Goal: Task Accomplishment & Management: Use online tool/utility

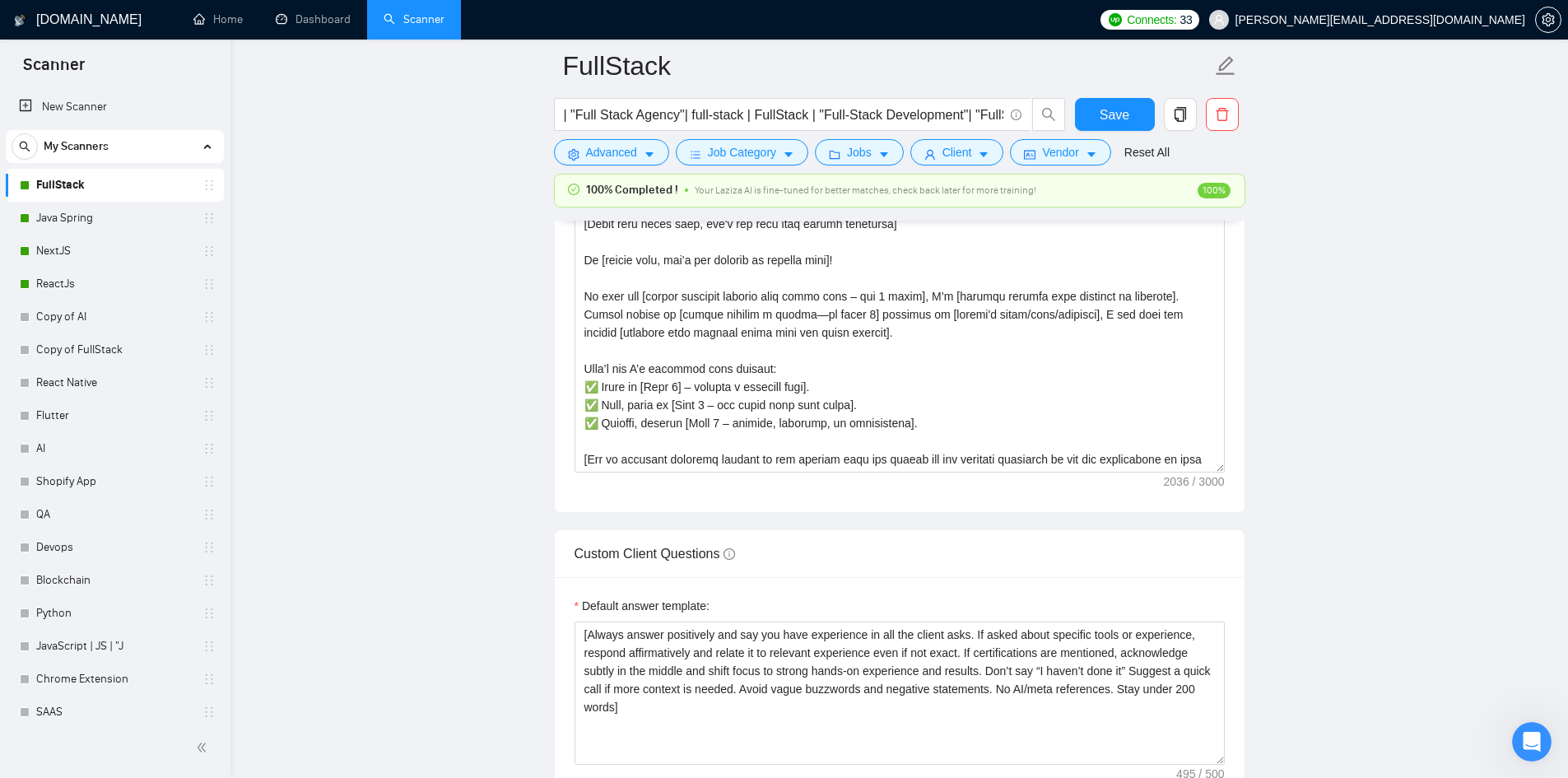
scroll to position [199, 0]
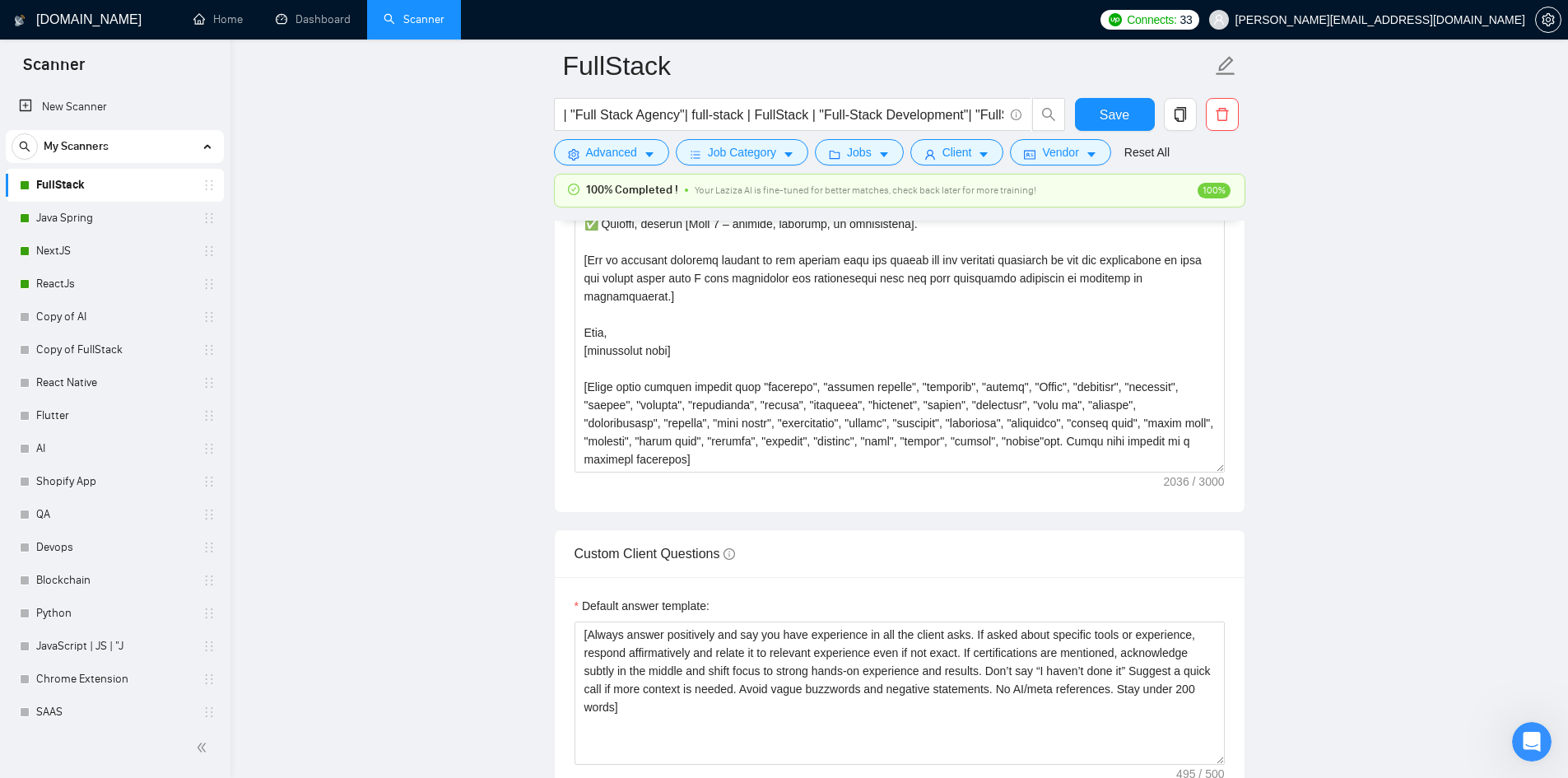
click at [285, 276] on main "FullStack | "Full Stack Agency"| full-stack | FullStack | "Full-Stack Developme…" at bounding box center [900, 538] width 1286 height 5063
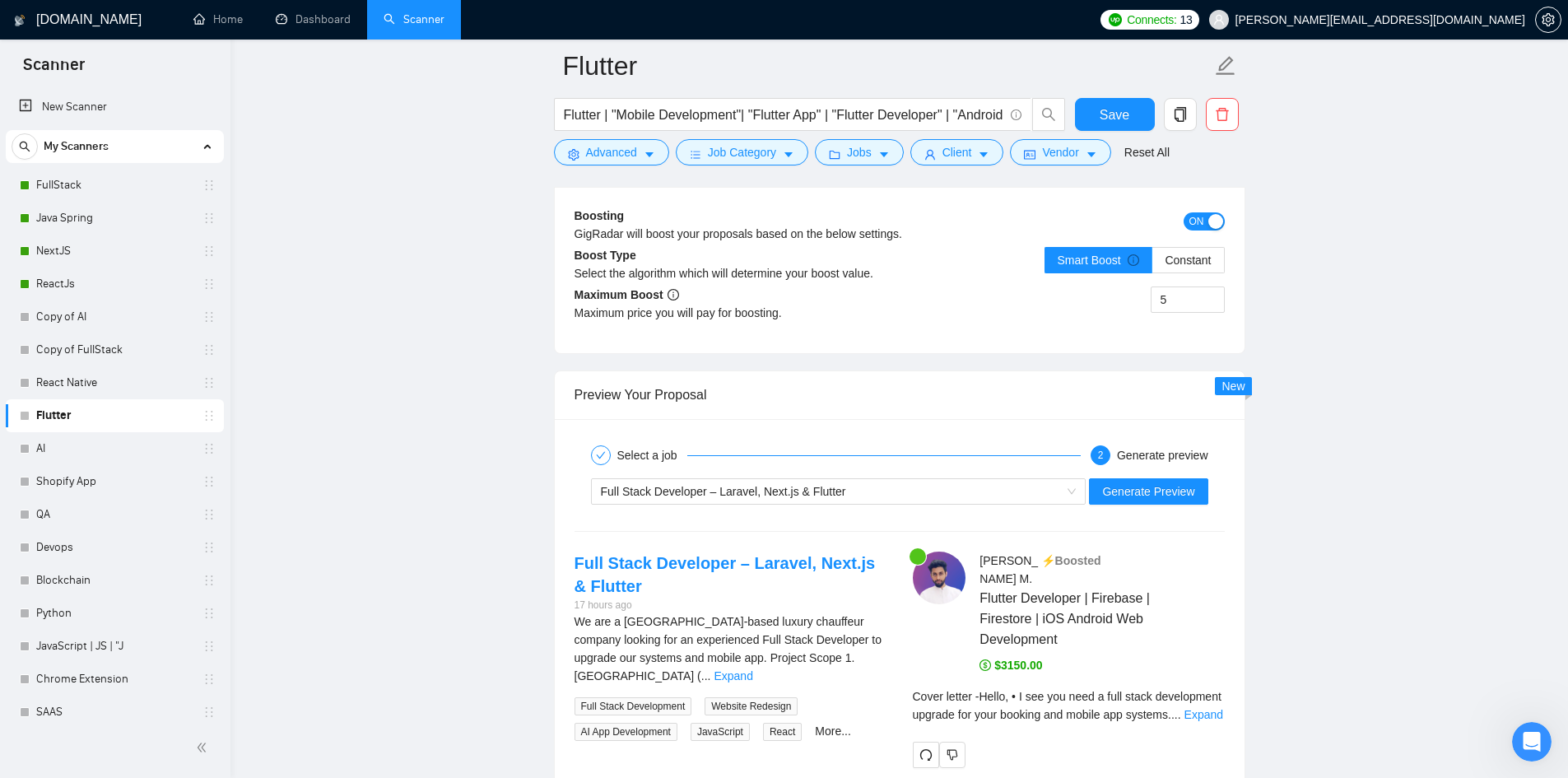
scroll to position [3221, 0]
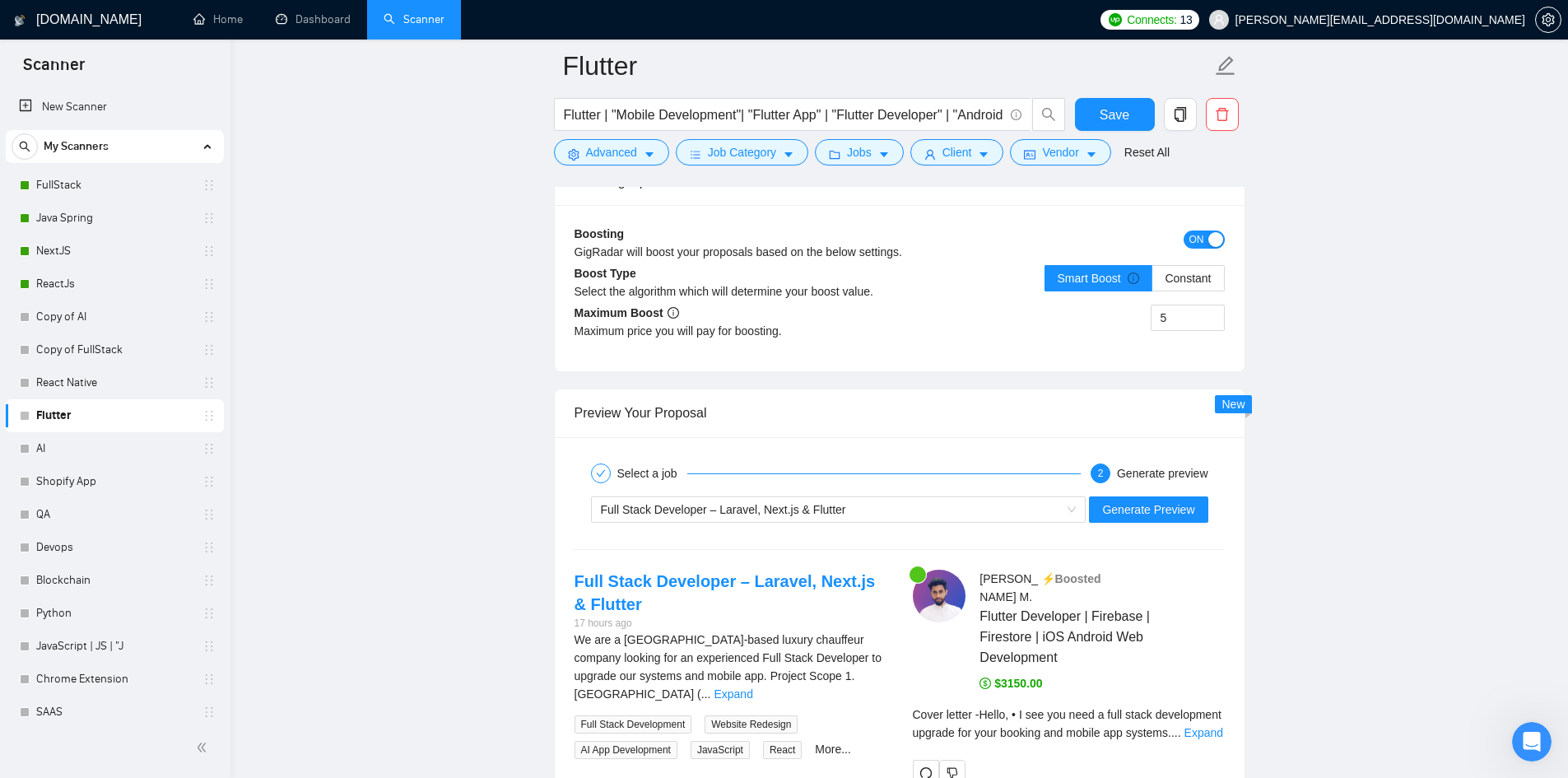
click at [51, 410] on link "Flutter" at bounding box center [114, 416] width 157 height 33
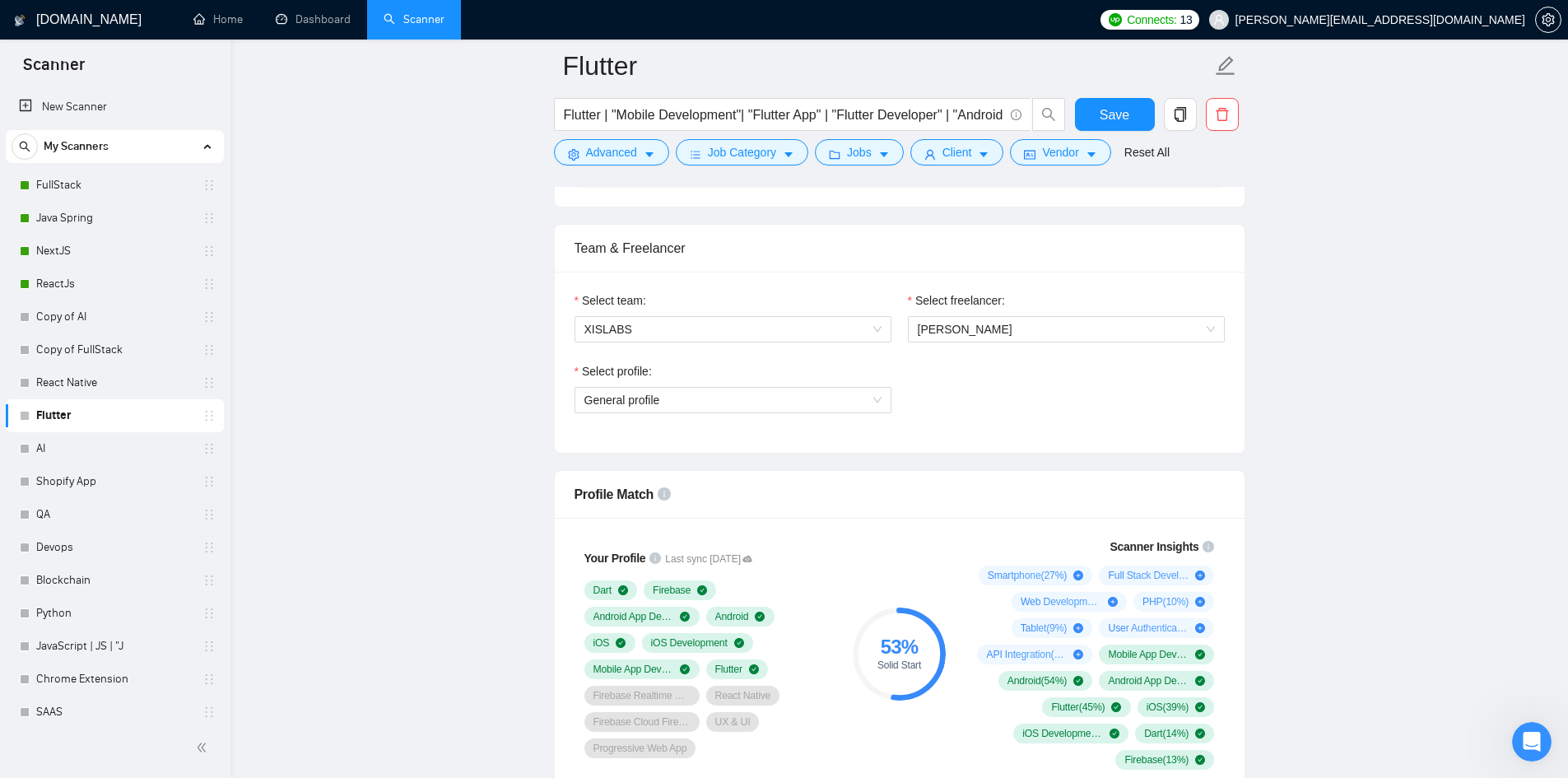
scroll to position [991, 0]
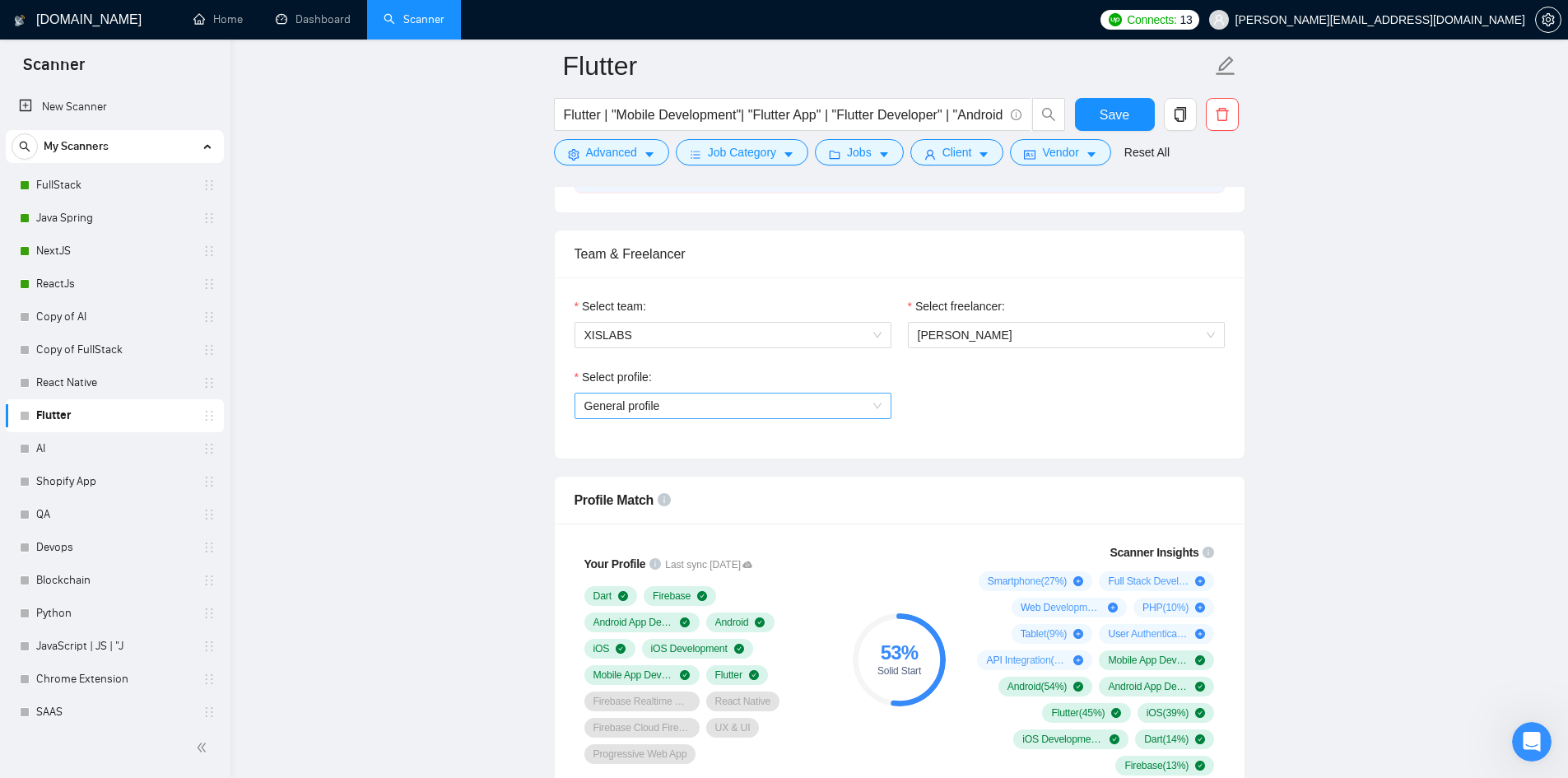
click at [873, 413] on span "General profile" at bounding box center [733, 406] width 297 height 25
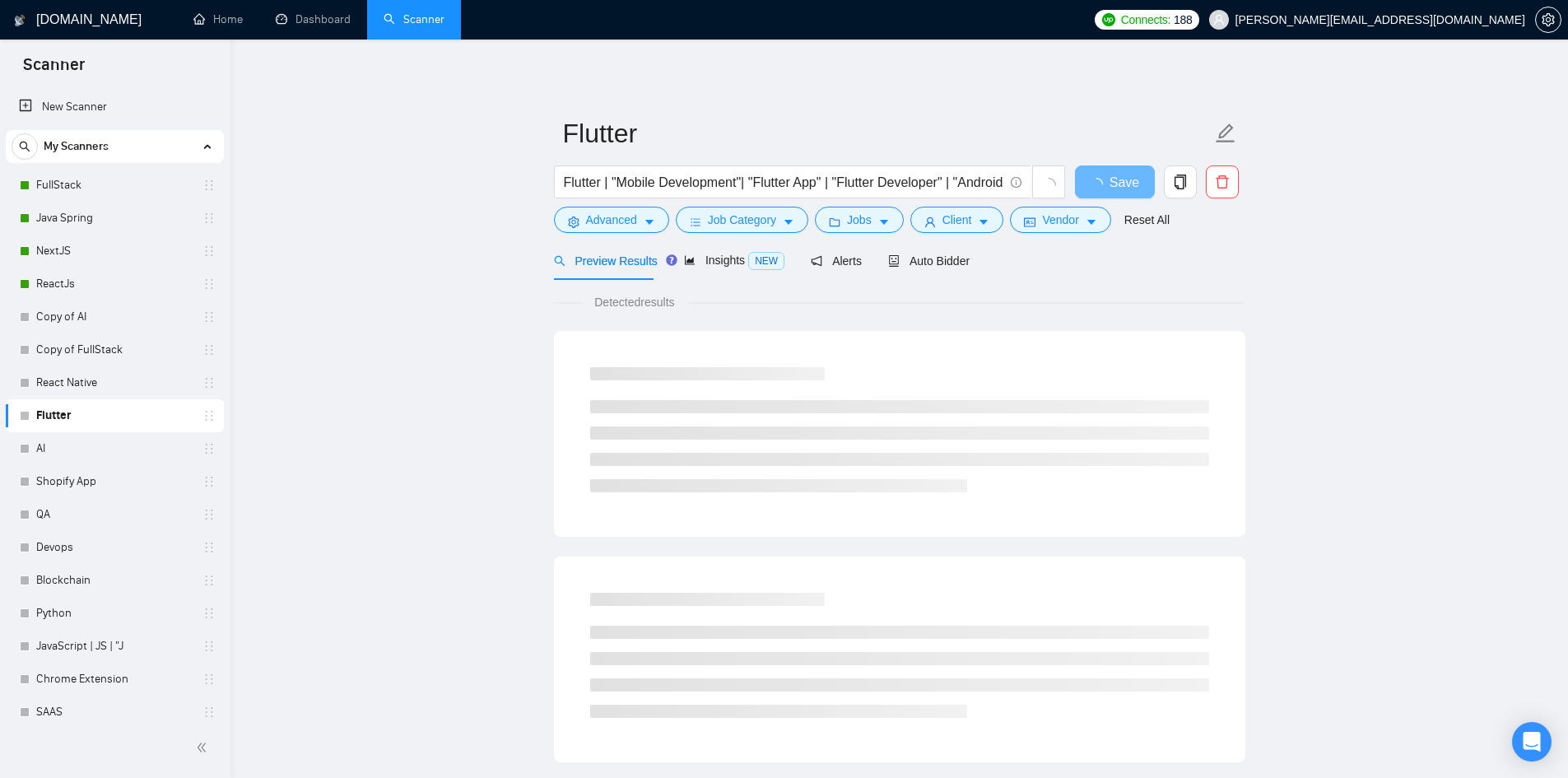
scroll to position [787, 0]
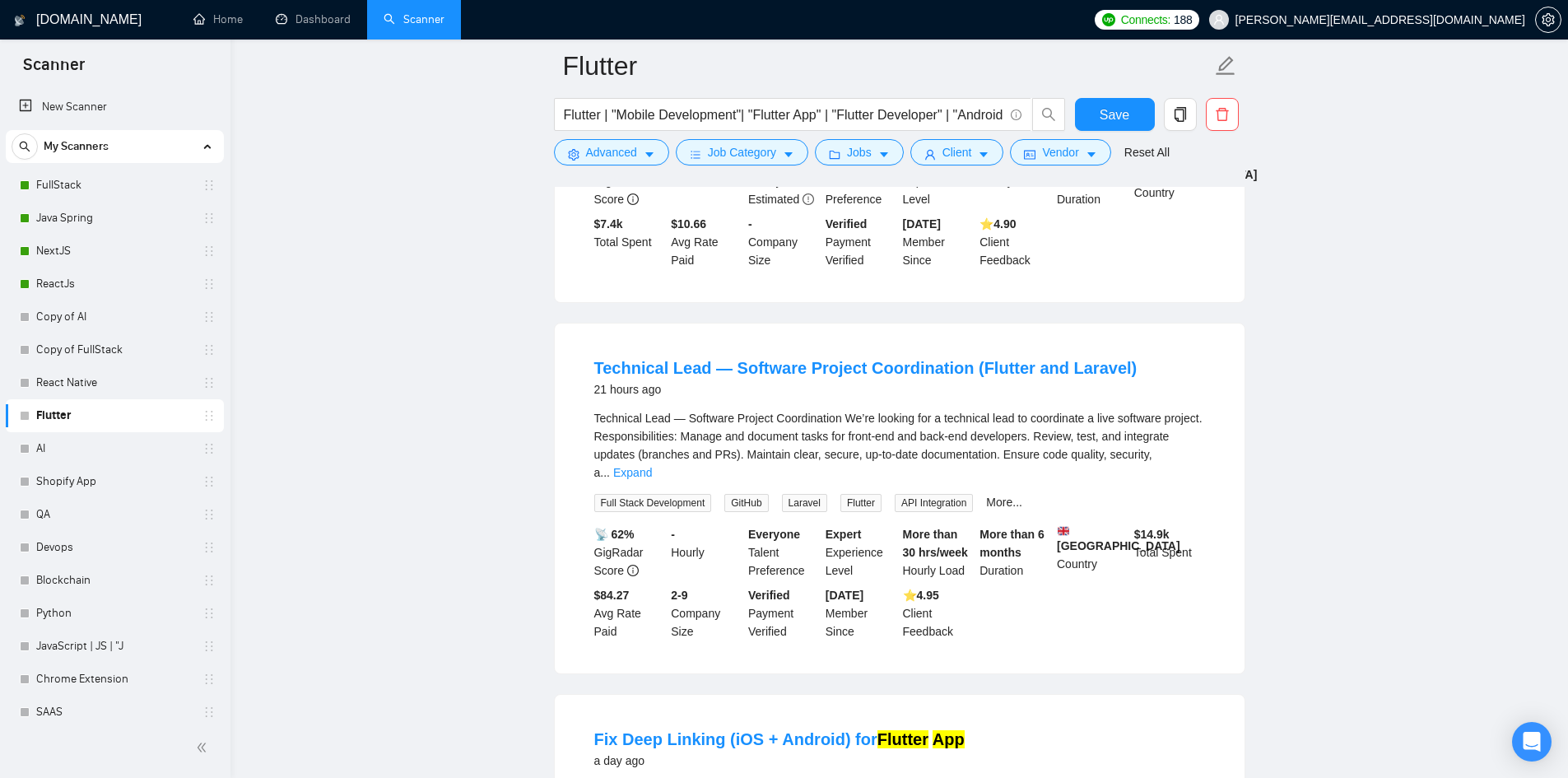
click at [151, 413] on link "Flutter" at bounding box center [114, 416] width 157 height 33
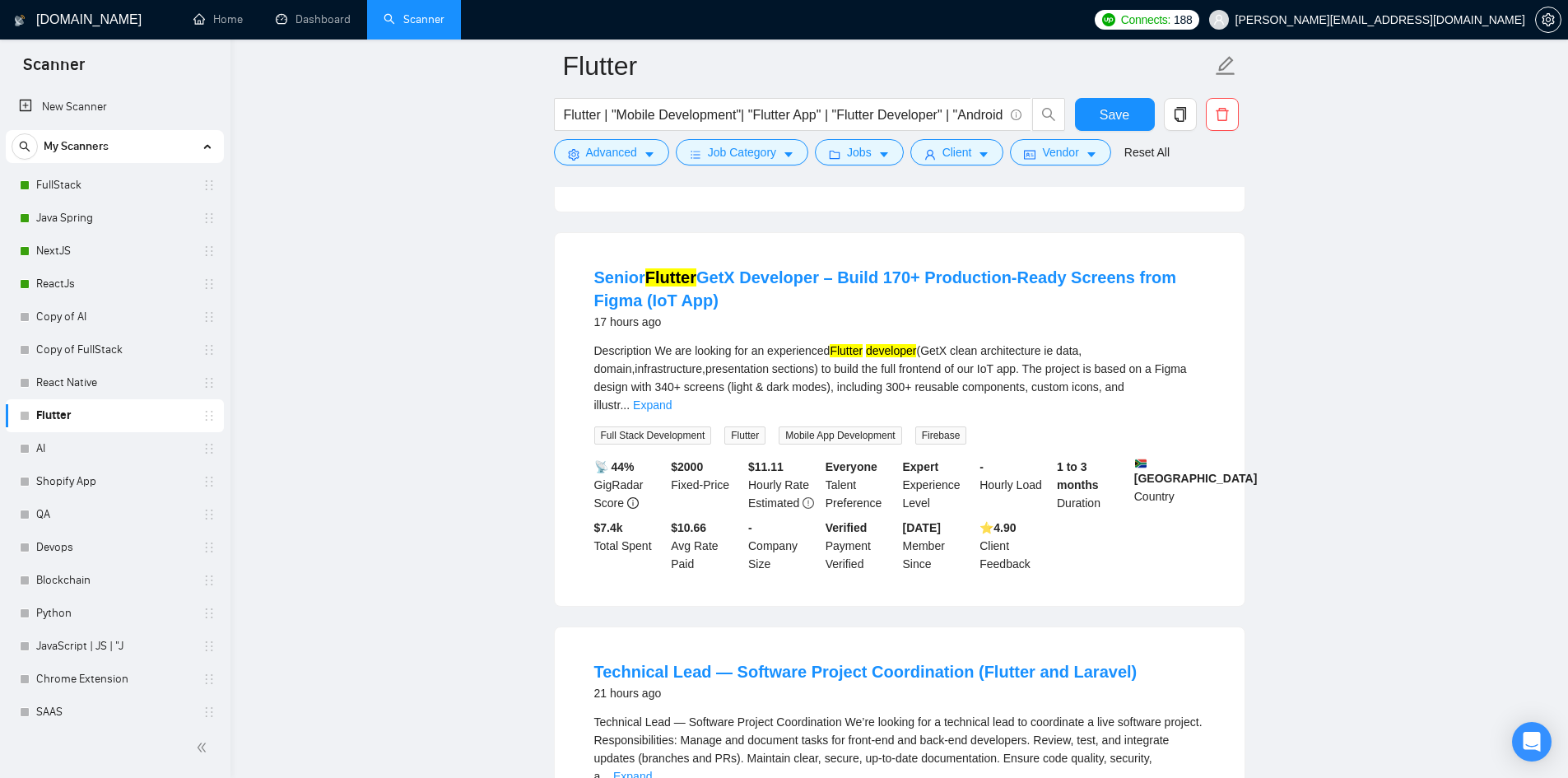
scroll to position [0, 0]
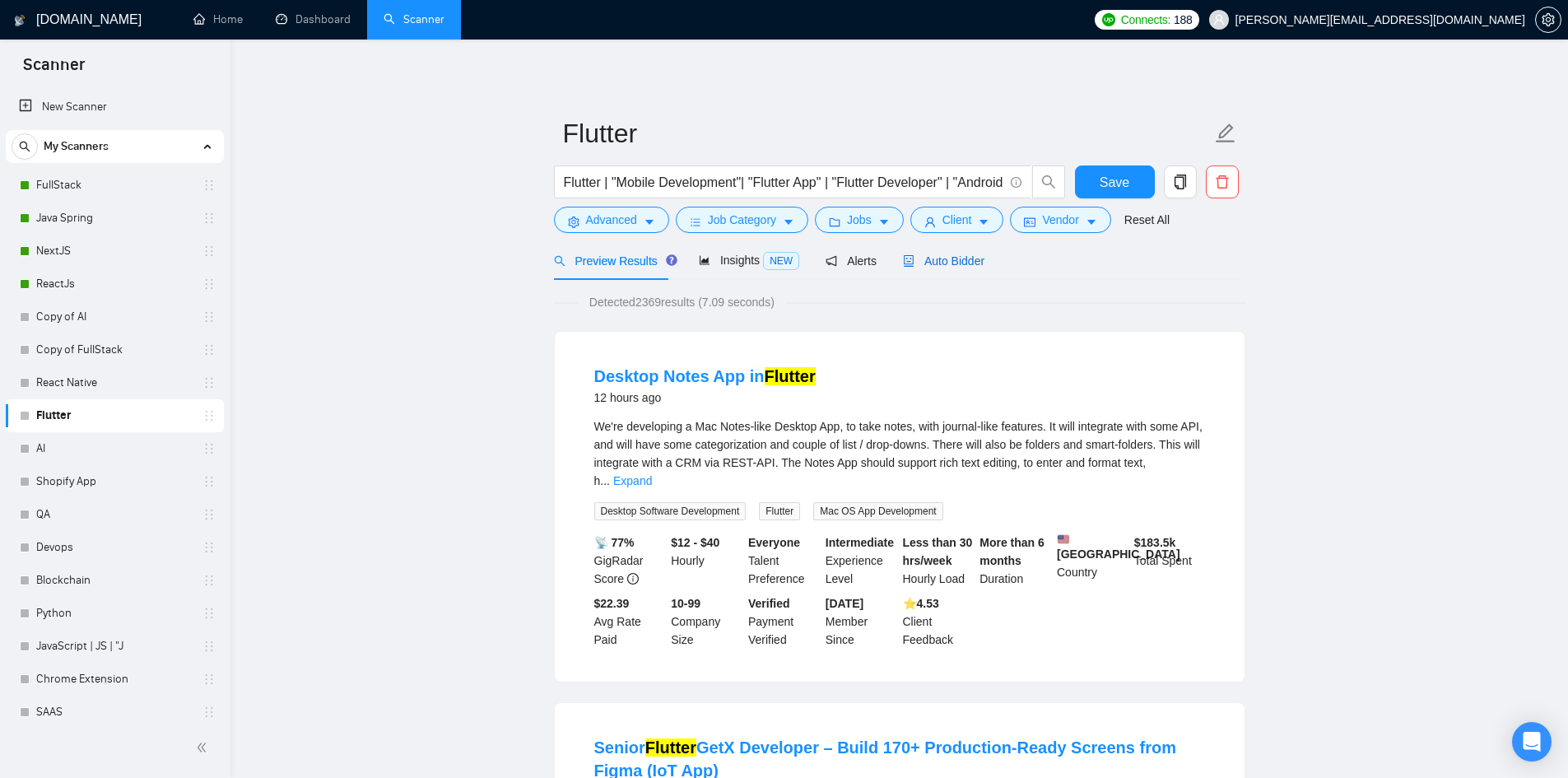
click at [950, 254] on span "Auto Bidder" at bounding box center [943, 260] width 81 height 13
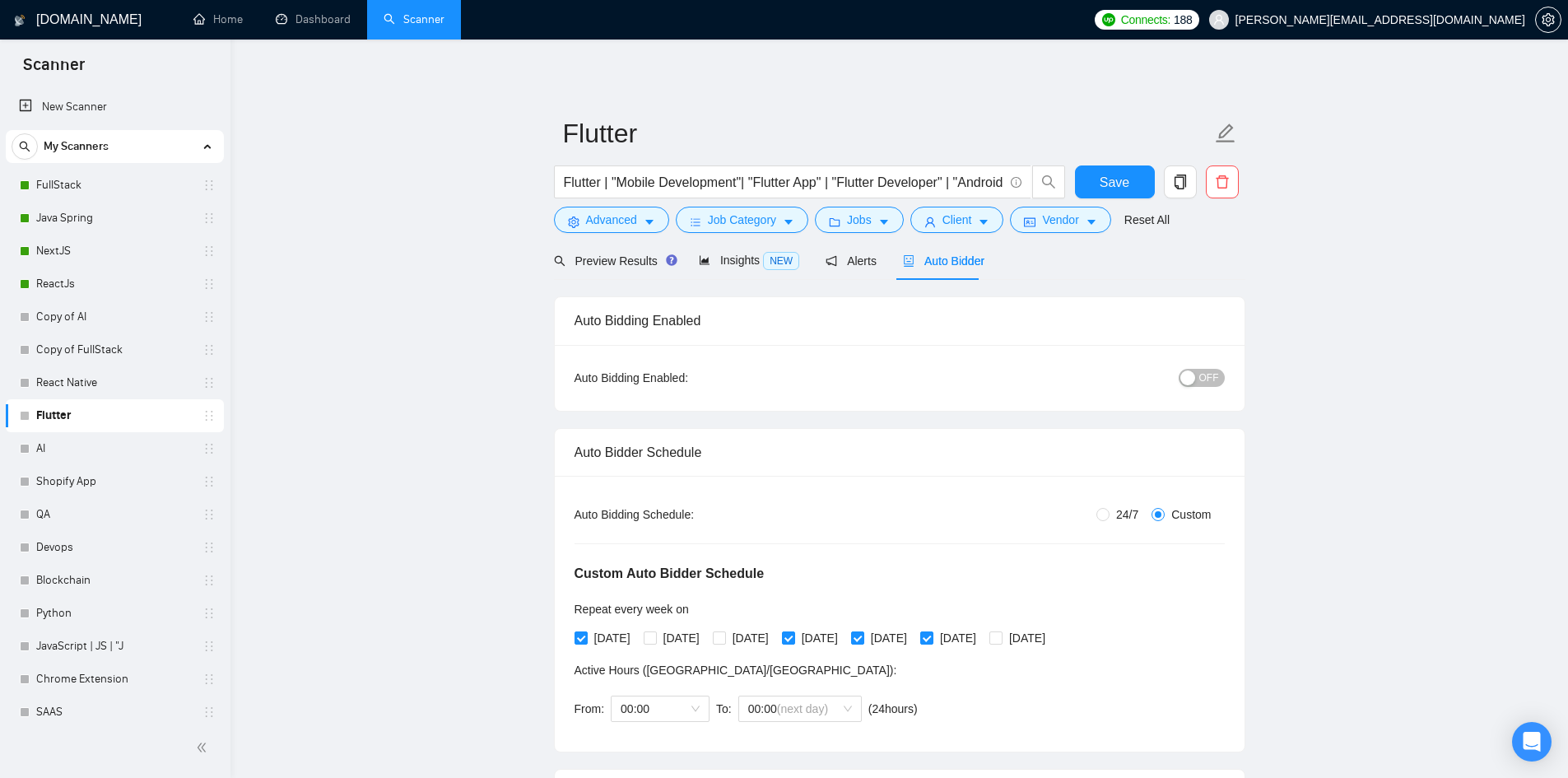
radio input "false"
radio input "true"
checkbox input "true"
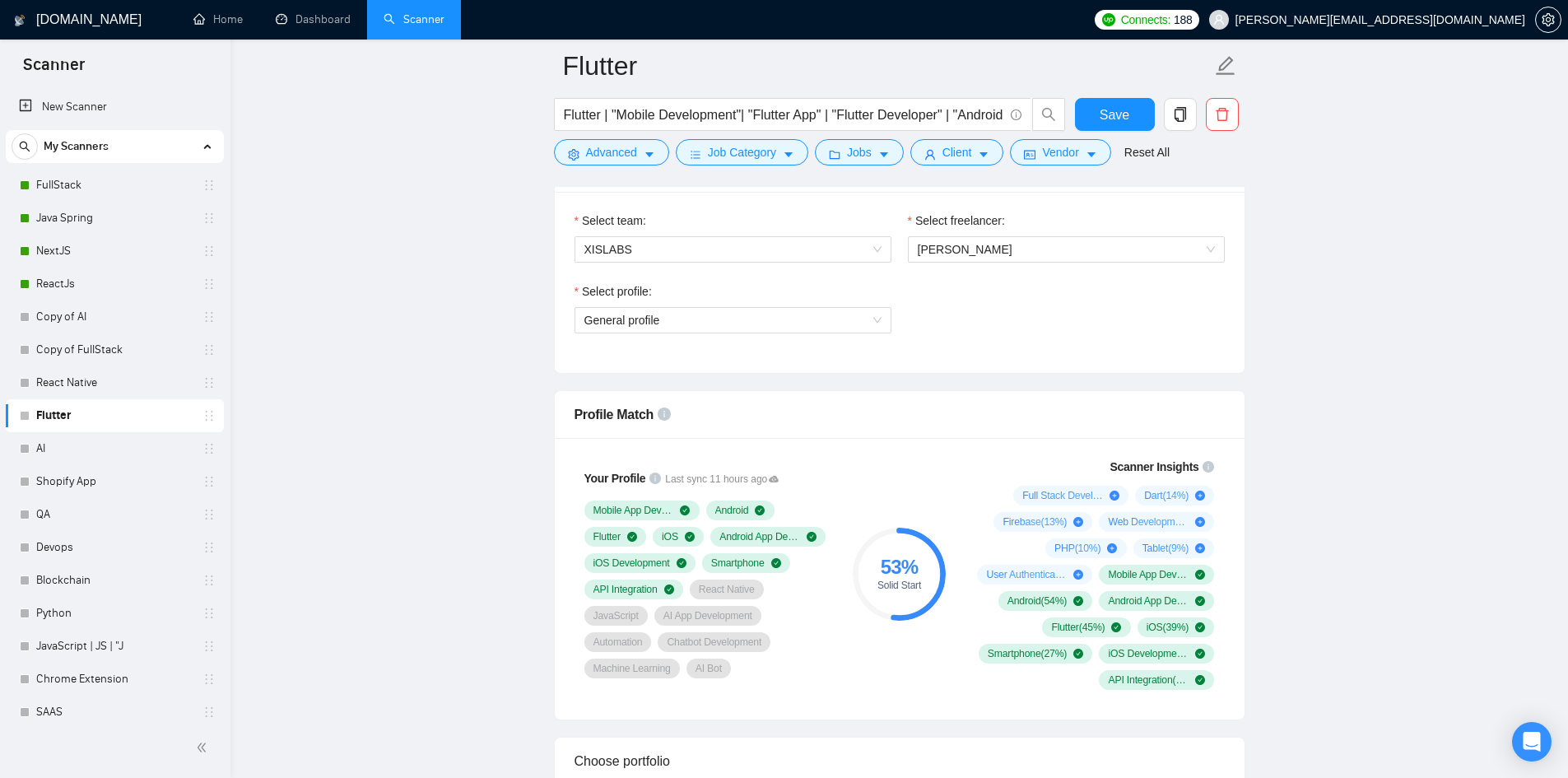
scroll to position [1112, 0]
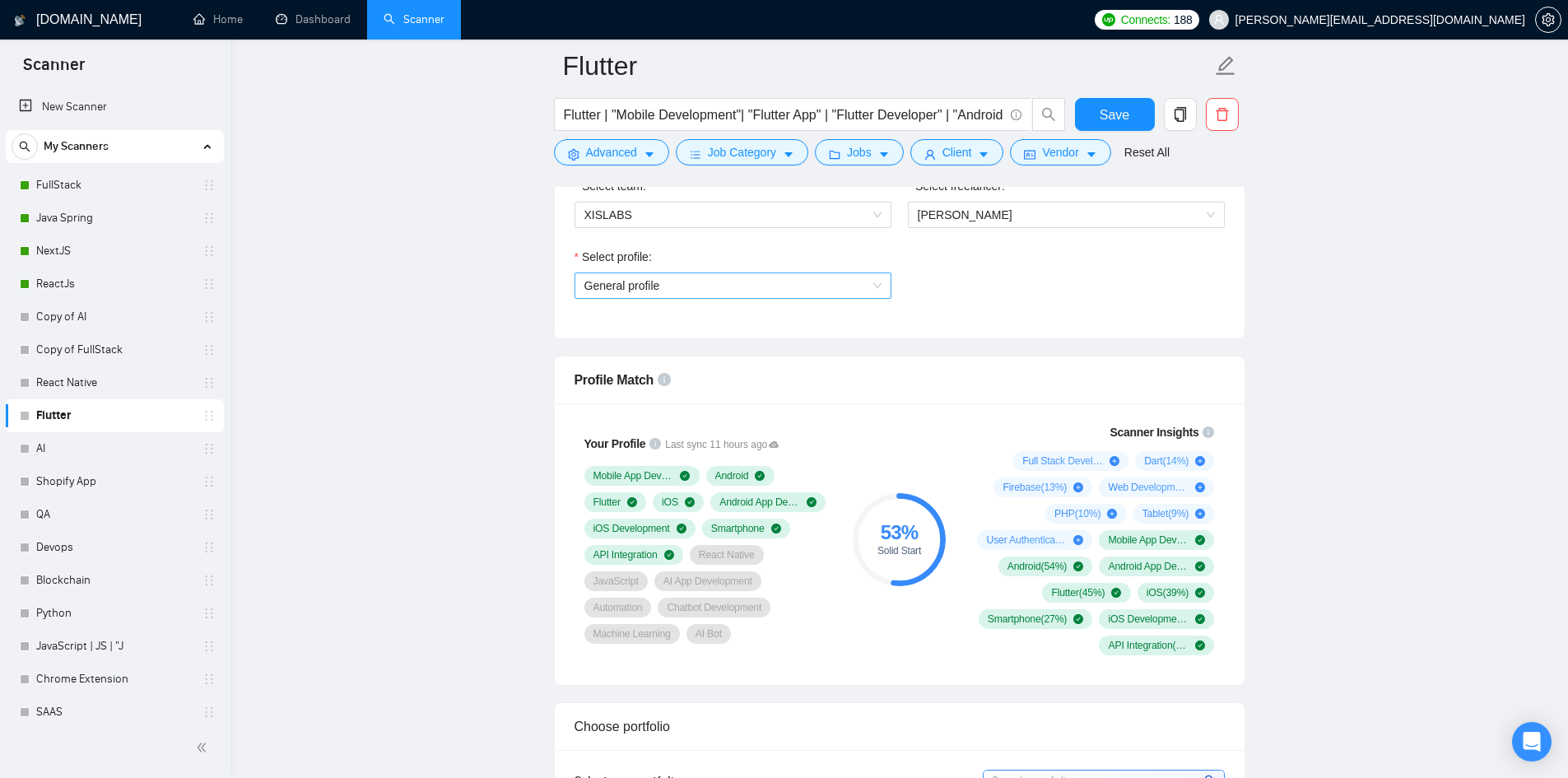
click at [881, 278] on span "General profile" at bounding box center [733, 285] width 297 height 25
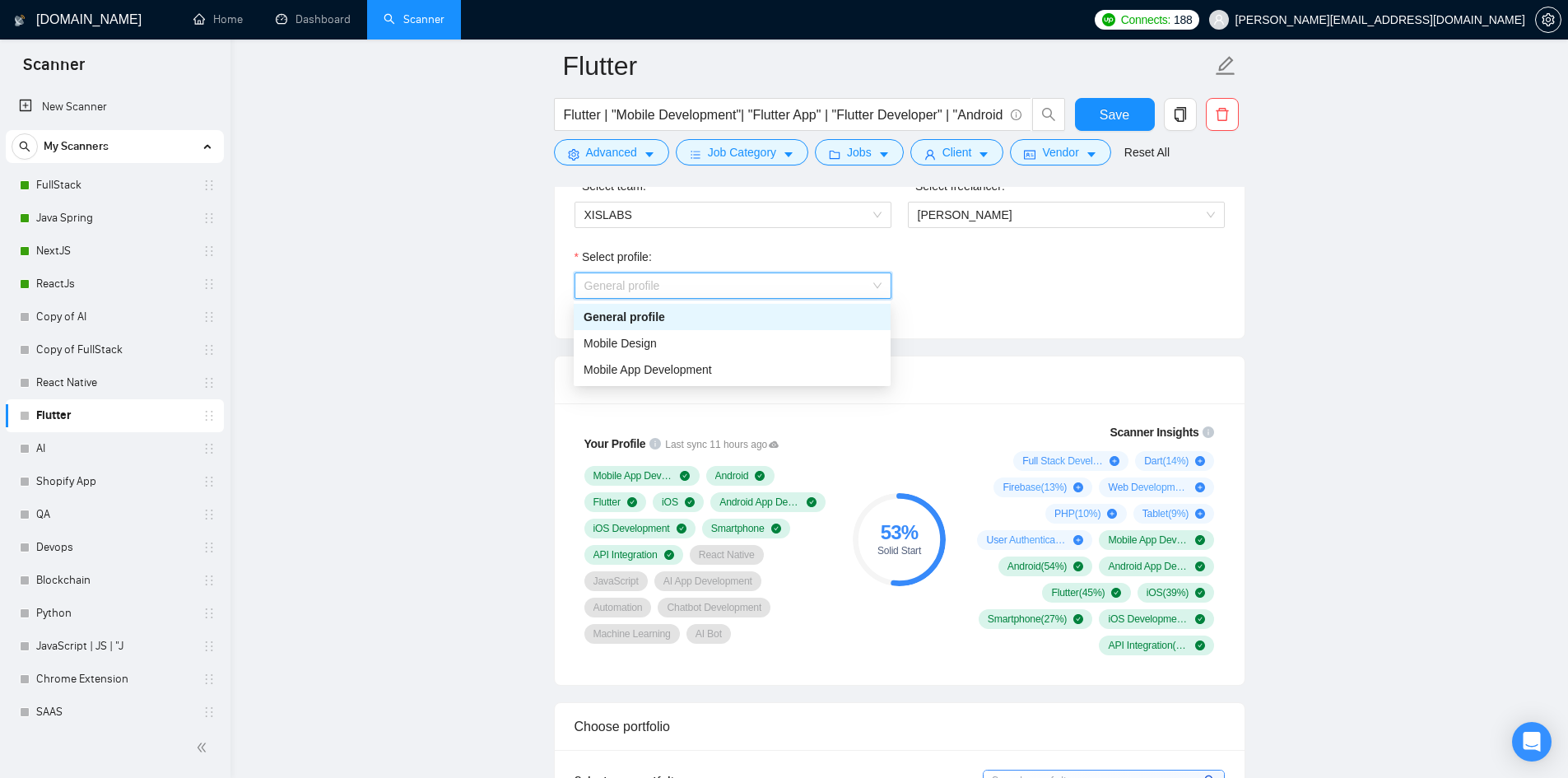
click at [952, 289] on div "Select profile: General profile" at bounding box center [900, 283] width 667 height 71
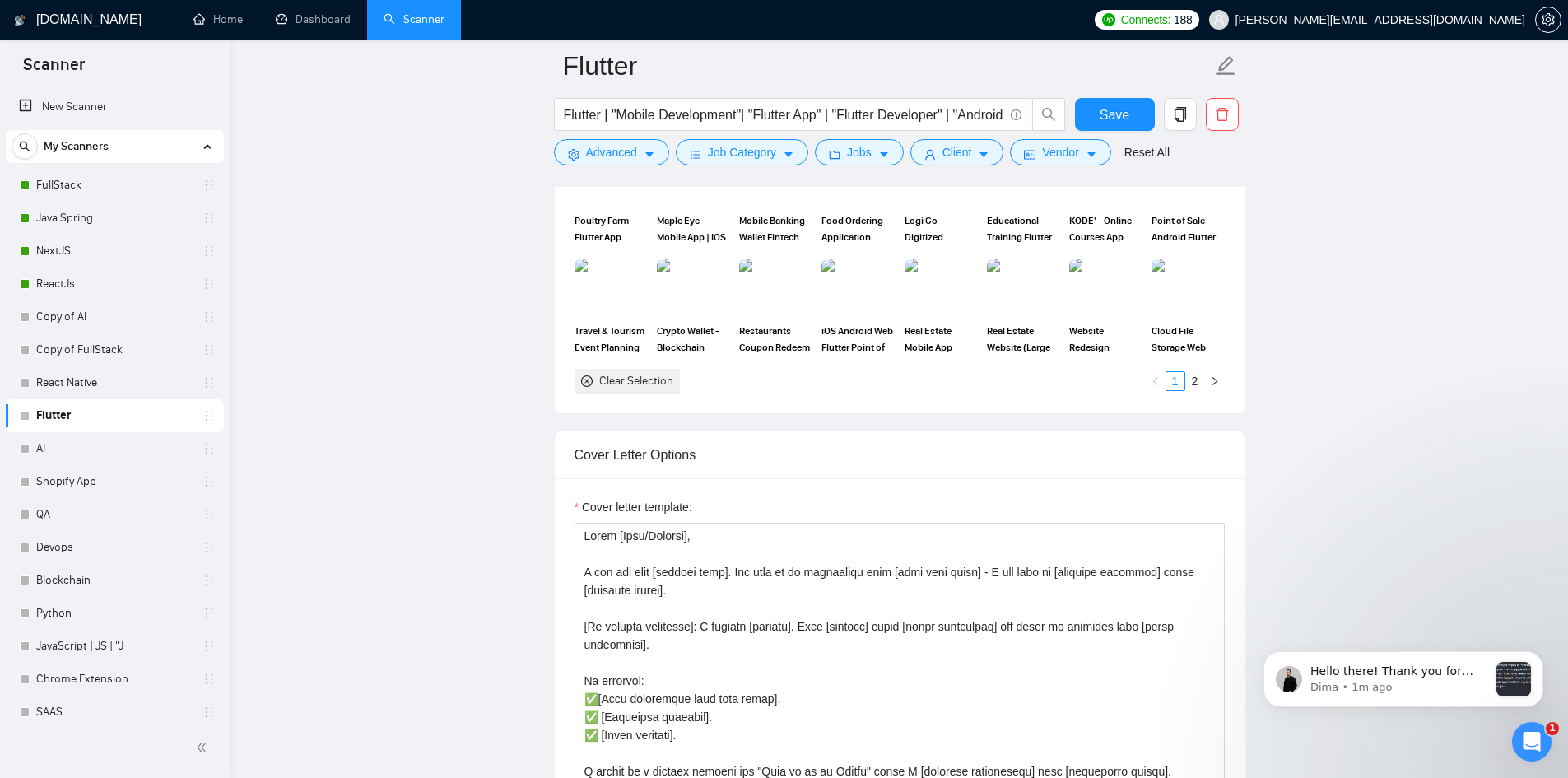
scroll to position [1770, 0]
